Goal: Communication & Community: Answer question/provide support

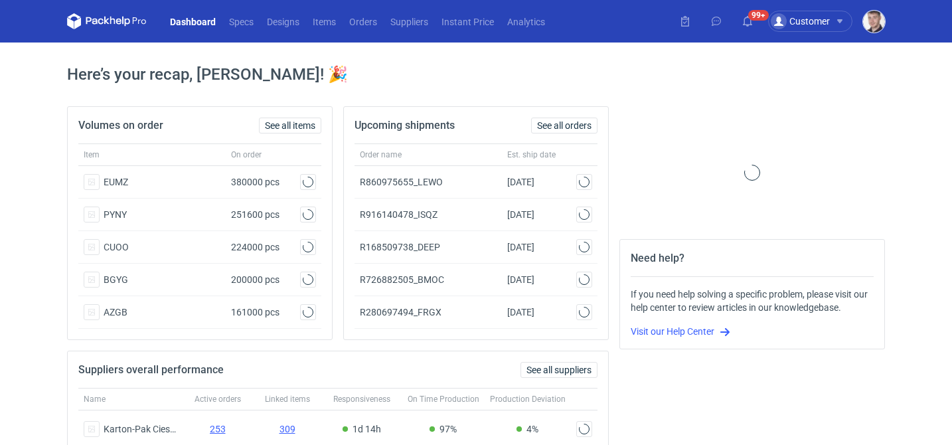
click at [875, 24] on img "button" at bounding box center [874, 22] width 22 height 22
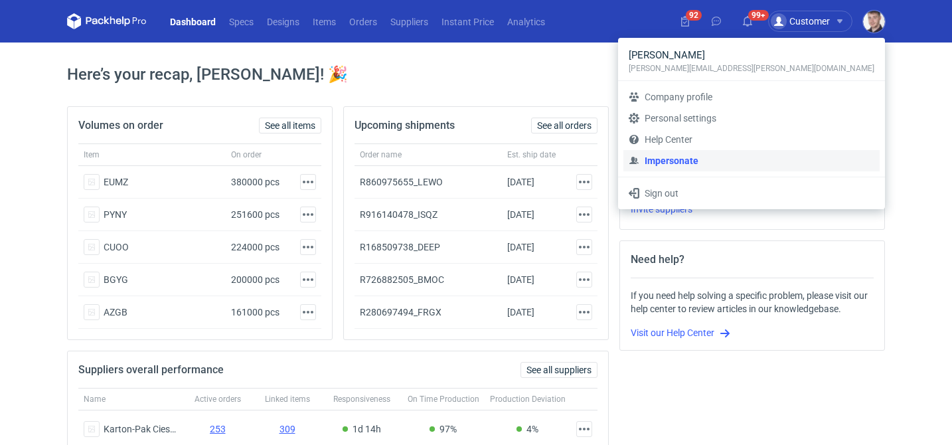
click at [769, 155] on link "Impersonate" at bounding box center [752, 160] width 256 height 21
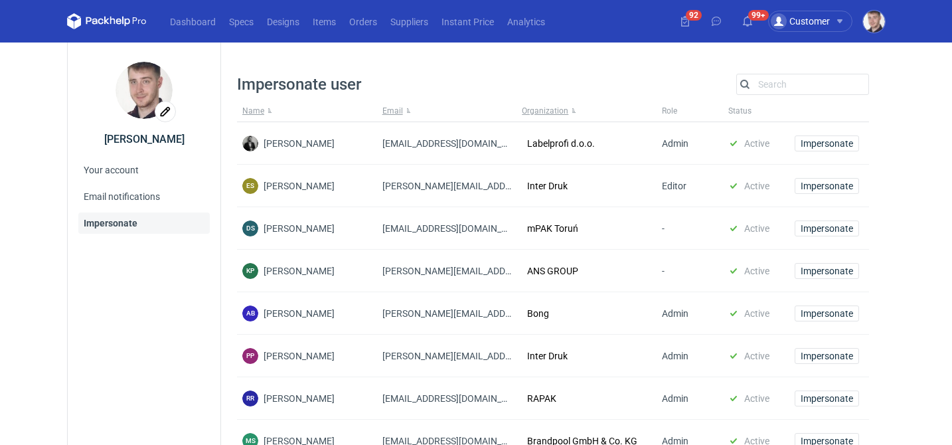
click at [823, 93] on div "Search" at bounding box center [803, 84] width 133 height 21
click at [817, 85] on input "Search" at bounding box center [803, 84] width 132 height 16
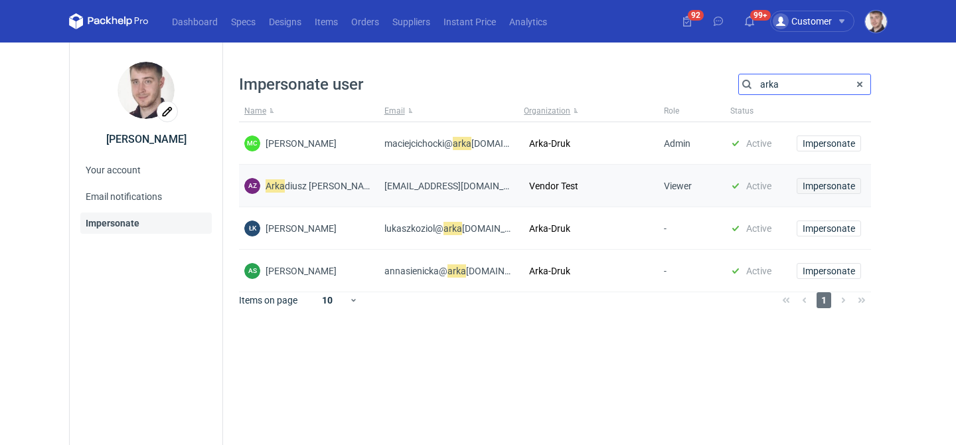
type input "arka"
click at [822, 178] on button "Impersonate" at bounding box center [829, 186] width 64 height 16
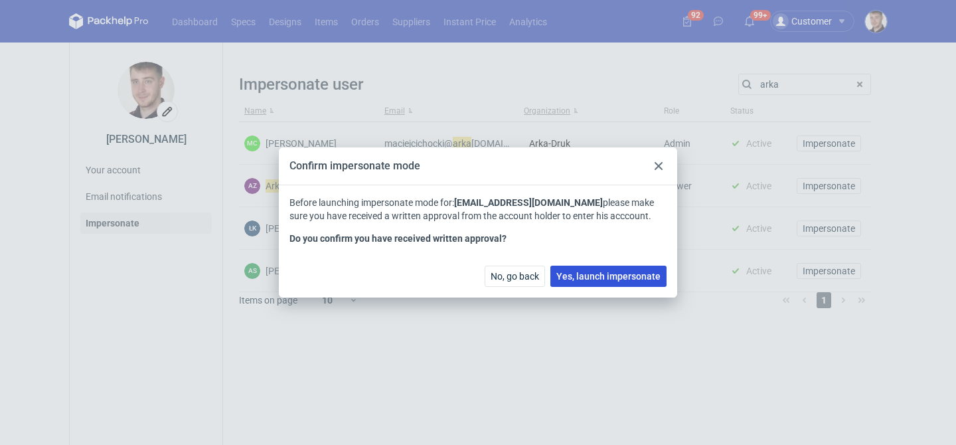
click at [575, 278] on span "Yes, launch impersonate" at bounding box center [609, 276] width 104 height 9
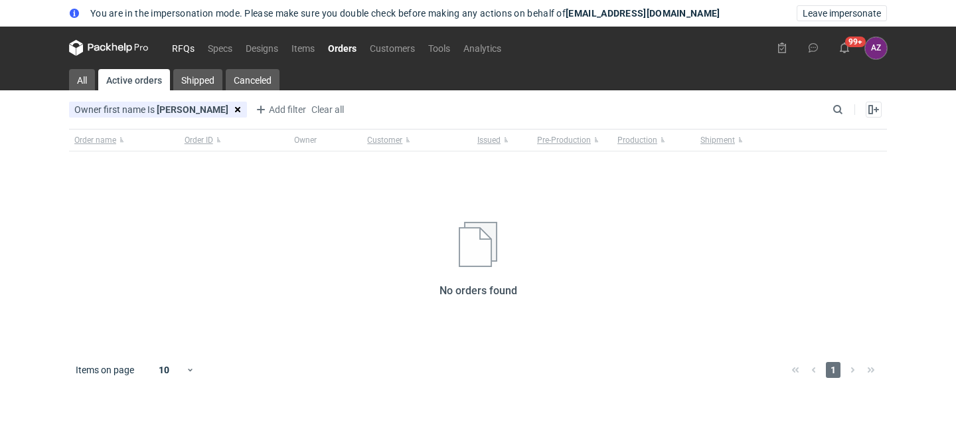
click at [187, 50] on link "RFQs" at bounding box center [183, 48] width 36 height 16
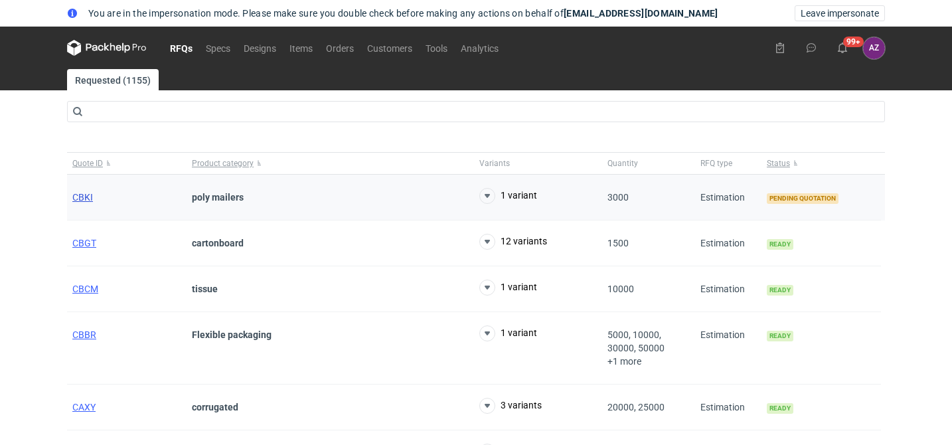
click at [82, 197] on span "CBKI" at bounding box center [82, 197] width 21 height 11
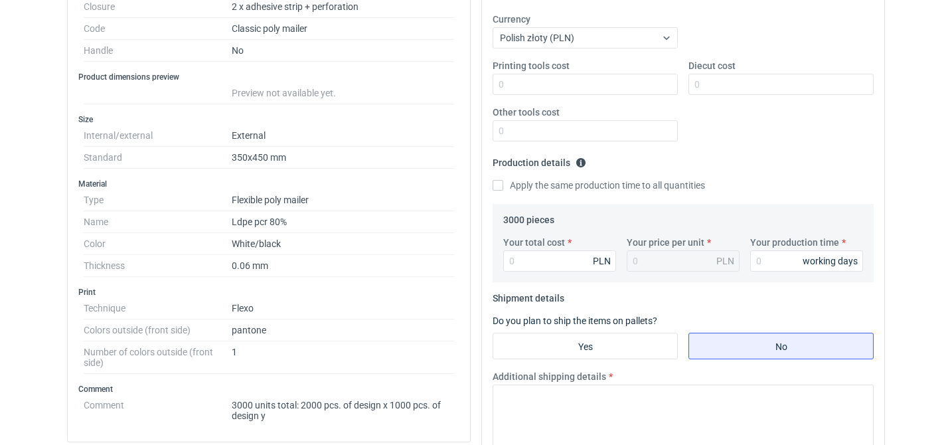
scroll to position [301, 0]
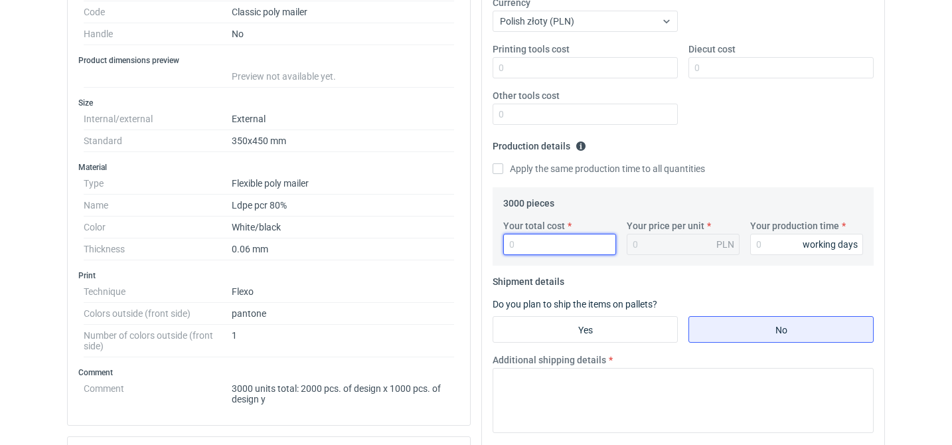
click at [544, 242] on input "Your total cost" at bounding box center [559, 244] width 113 height 21
type input "1"
click at [778, 247] on input "Your production time" at bounding box center [807, 244] width 113 height 21
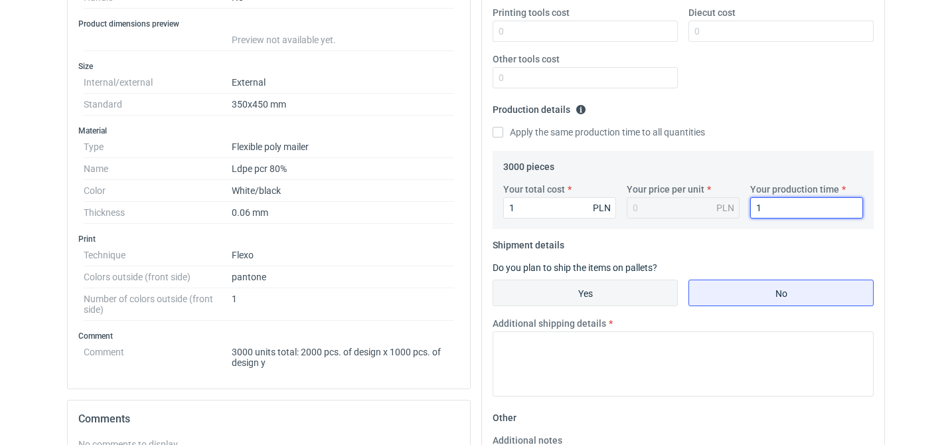
scroll to position [379, 0]
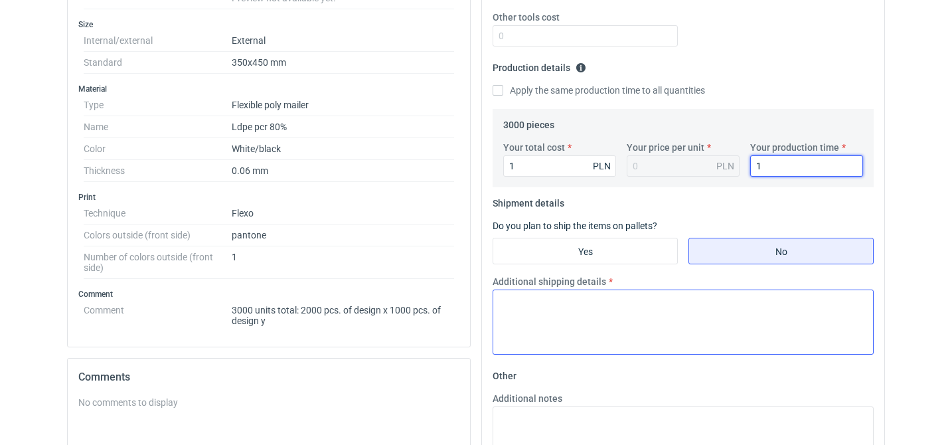
type input "1"
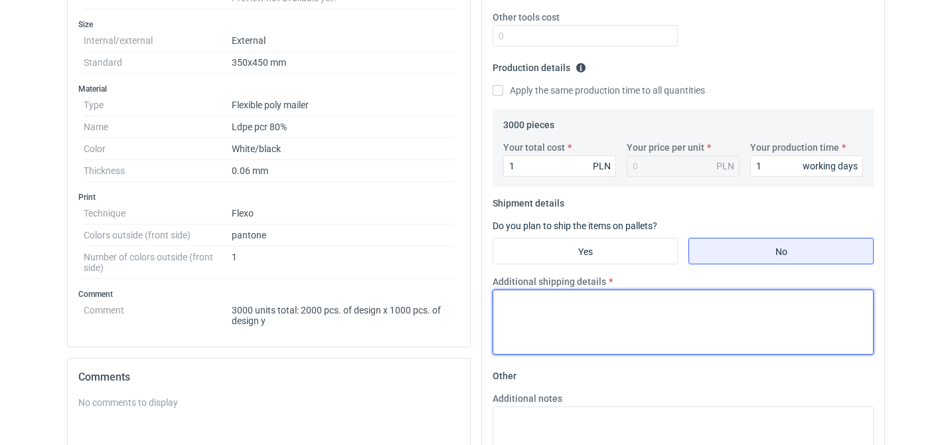
click at [636, 327] on textarea "Additional shipping details" at bounding box center [683, 322] width 381 height 65
type textarea "xyz"
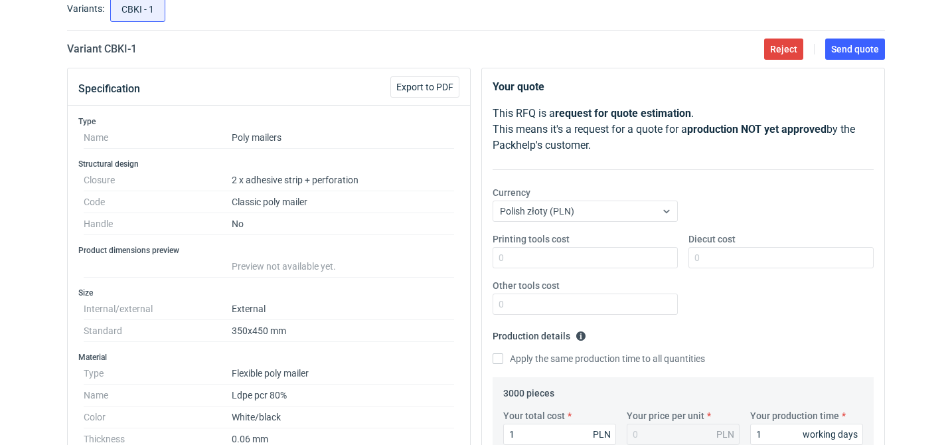
scroll to position [0, 0]
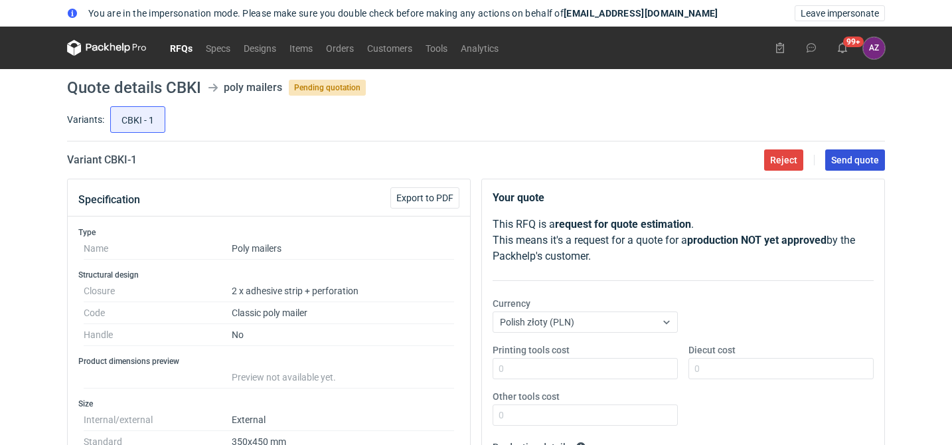
click at [847, 155] on span "Send quote" at bounding box center [856, 159] width 48 height 9
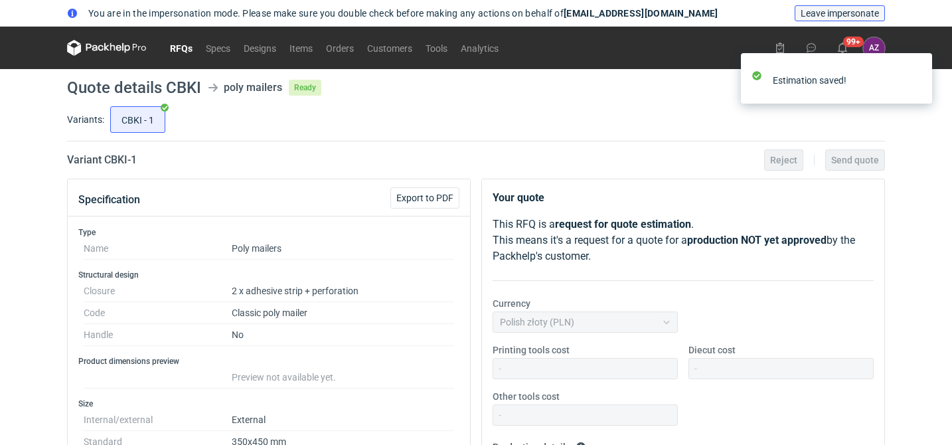
click at [826, 11] on span "Leave impersonate" at bounding box center [840, 13] width 78 height 9
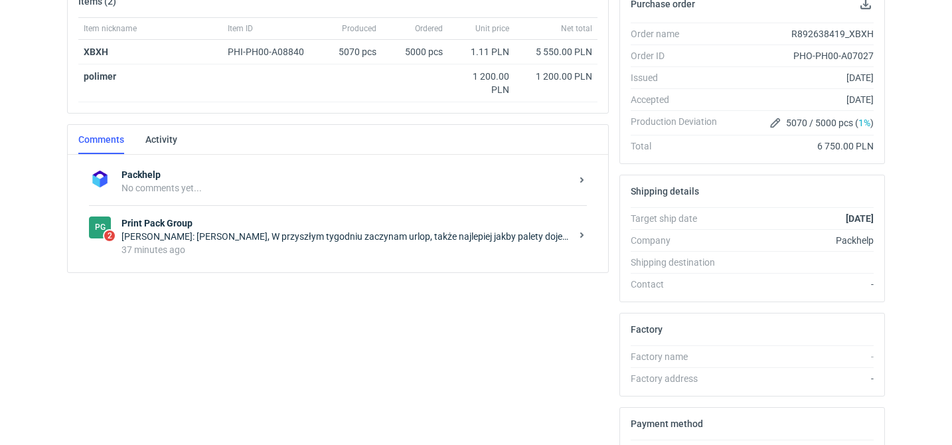
click at [304, 251] on div "37 minutes ago" at bounding box center [347, 249] width 450 height 13
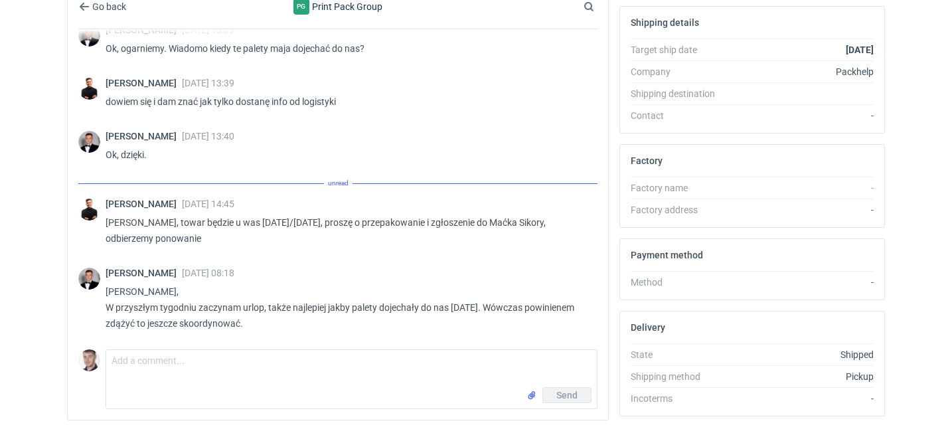
scroll to position [1089, 0]
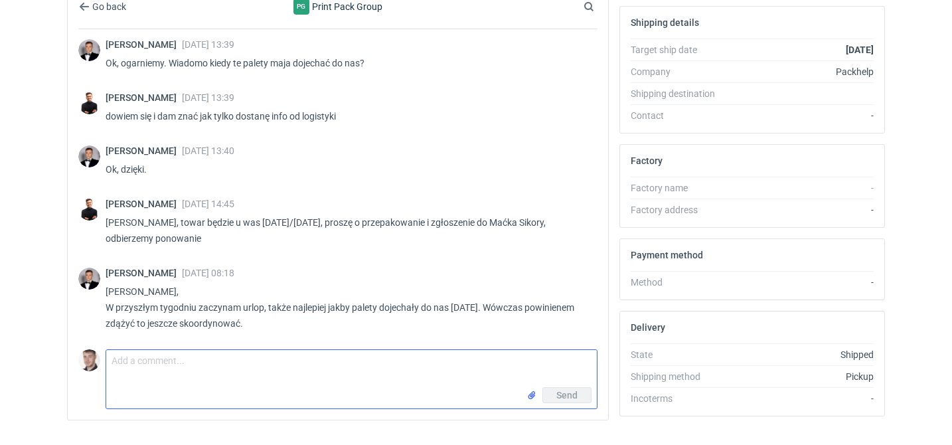
click at [295, 383] on textarea "Comment message" at bounding box center [351, 368] width 491 height 37
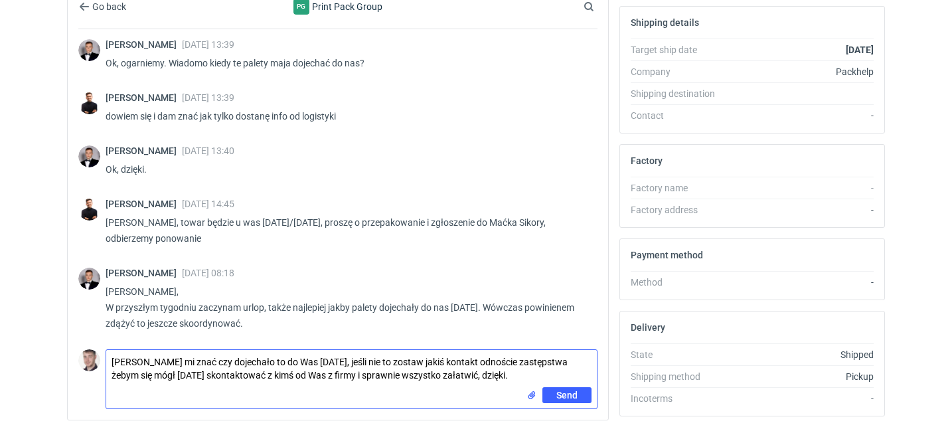
type textarea "[PERSON_NAME] mi znać czy dojechało to do Was [DATE], jeśli nie to zostaw jakiś…"
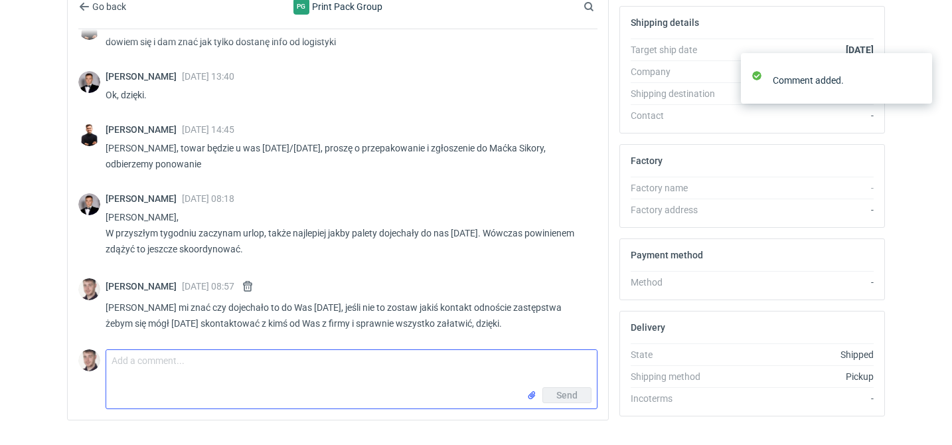
scroll to position [1163, 0]
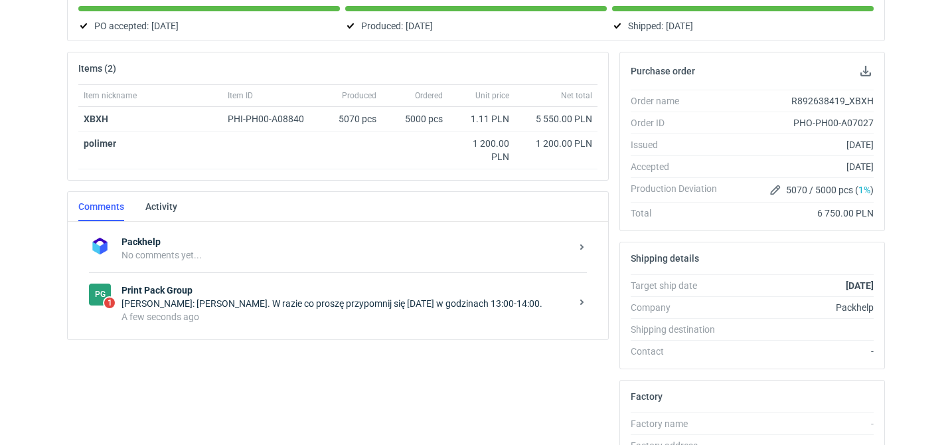
scroll to position [242, 0]
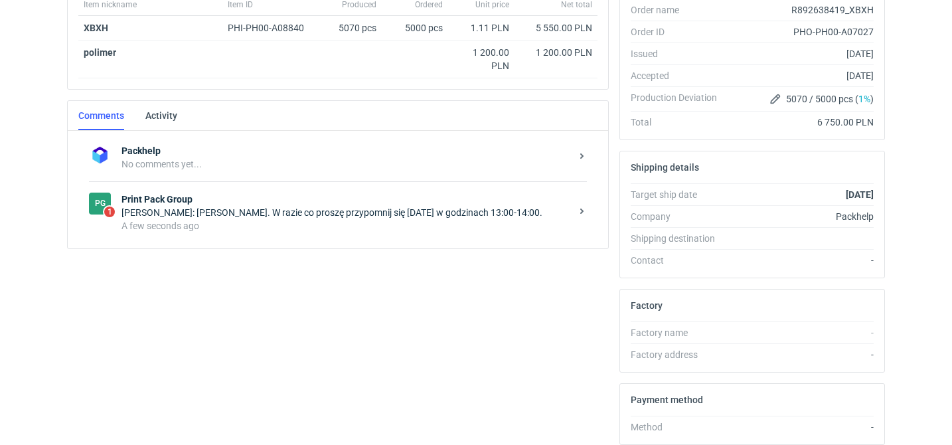
click at [298, 238] on div "PG 1 Print Pack Group Filip Sobolewski: Jasne Maćku. W razie co proszę przypomn…" at bounding box center [338, 212] width 498 height 62
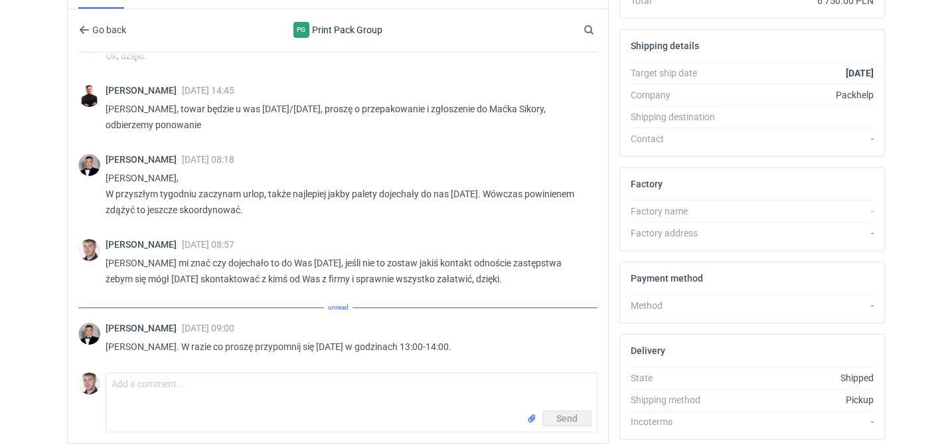
scroll to position [1105, 0]
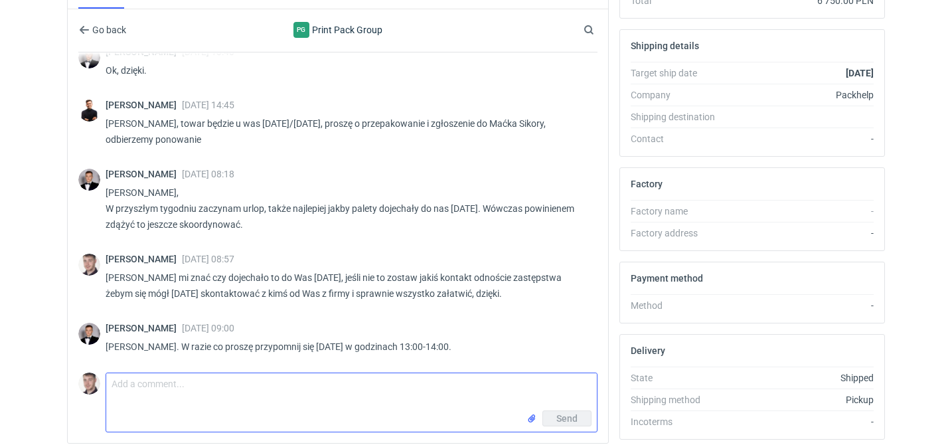
click at [206, 389] on textarea "Comment message" at bounding box center [351, 391] width 491 height 37
type textarea "ok, zapiszę sobie żeby nie zapomnieć"
